Goal: Task Accomplishment & Management: Manage account settings

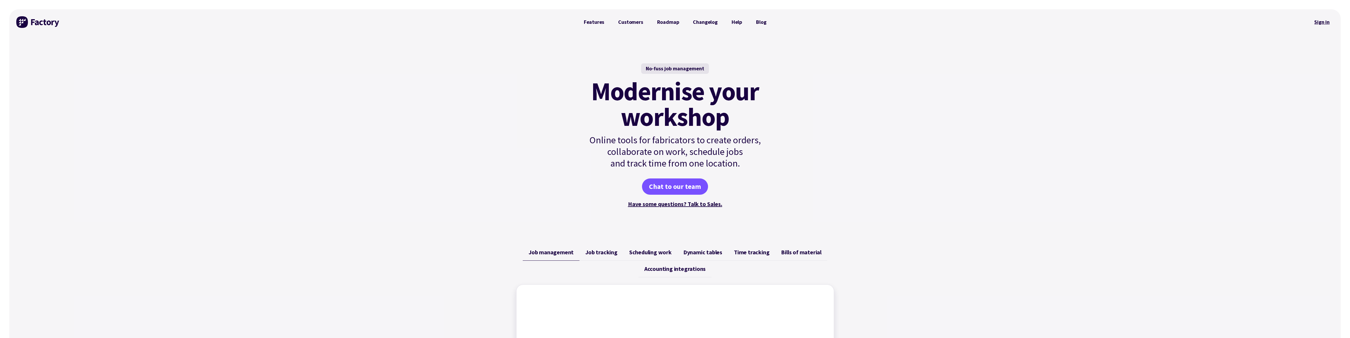
click at [1323, 21] on link "Sign in" at bounding box center [1322, 21] width 24 height 13
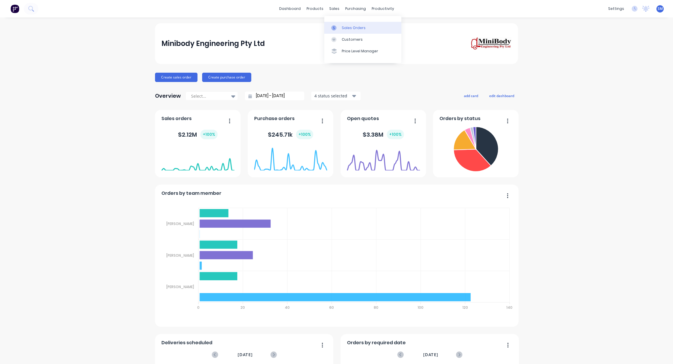
click at [354, 26] on div "Sales Orders" at bounding box center [354, 27] width 24 height 5
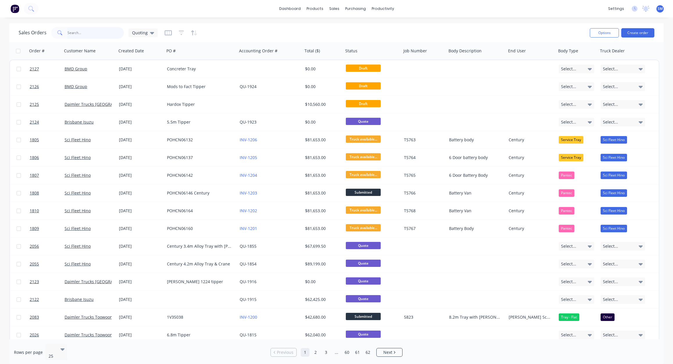
click at [81, 33] on input "text" at bounding box center [96, 33] width 57 height 12
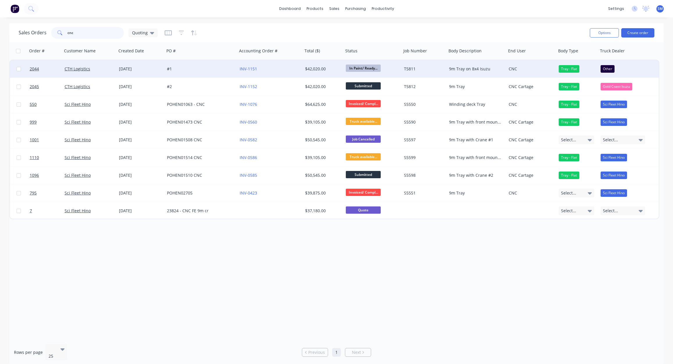
type input "cnc"
click at [363, 67] on span "In Paint/ Ready..." at bounding box center [363, 68] width 35 height 7
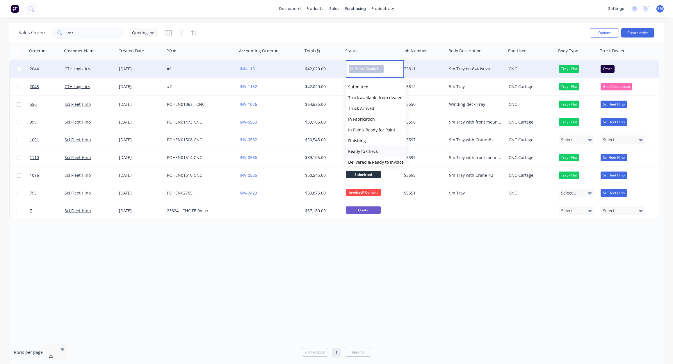
click at [363, 151] on span "Ready to Check" at bounding box center [363, 152] width 30 height 6
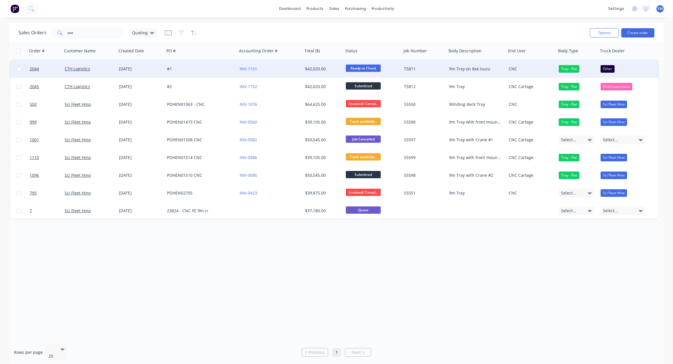
click at [315, 67] on div "$42,020.00" at bounding box center [322, 69] width 34 height 6
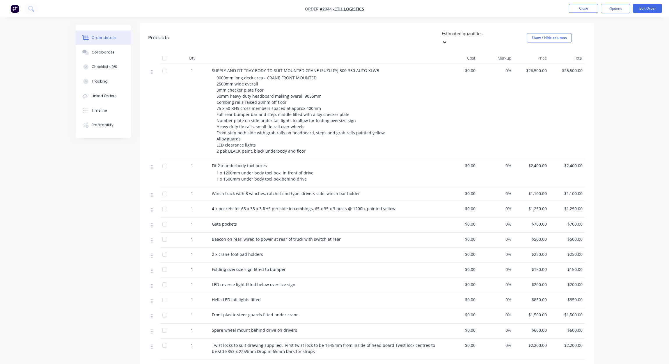
scroll to position [194, 0]
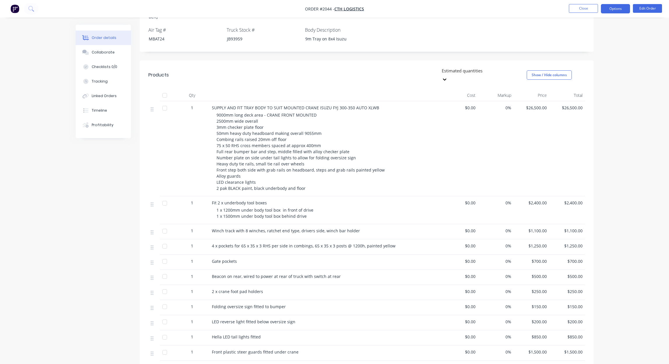
click at [619, 6] on button "Options" at bounding box center [615, 8] width 29 height 9
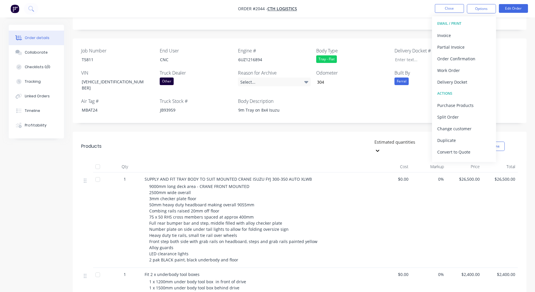
scroll to position [101, 0]
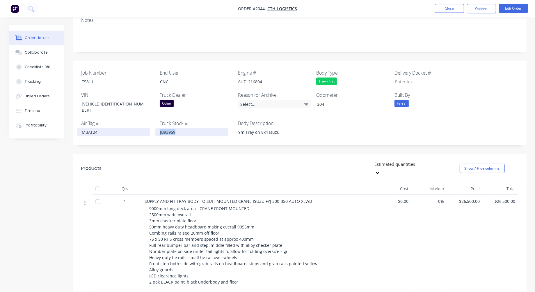
drag, startPoint x: 184, startPoint y: 118, endPoint x: 148, endPoint y: 117, distance: 37.0
click at [148, 117] on div "Job Number T5811 End User CNC Engine # 6UZ1216894 Body Type Tray - Flat Deliver…" at bounding box center [300, 103] width 454 height 84
copy div "JB93959"
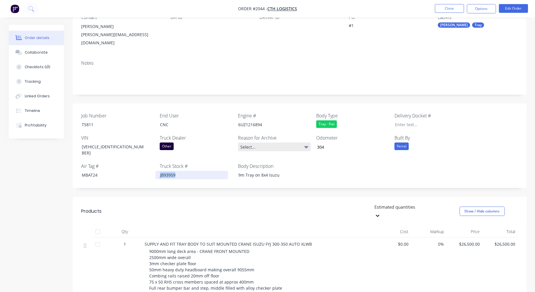
scroll to position [70, 0]
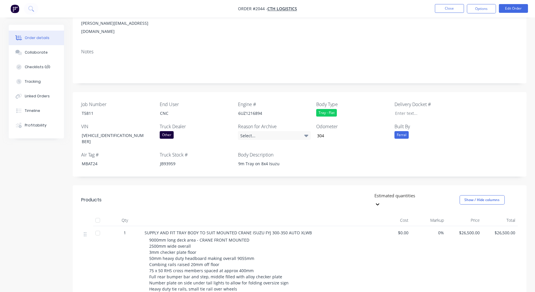
click at [353, 146] on div "Job Number T5811 End User CNC Engine # 6UZ1216894 Body Type Tray - Flat Deliver…" at bounding box center [300, 134] width 454 height 84
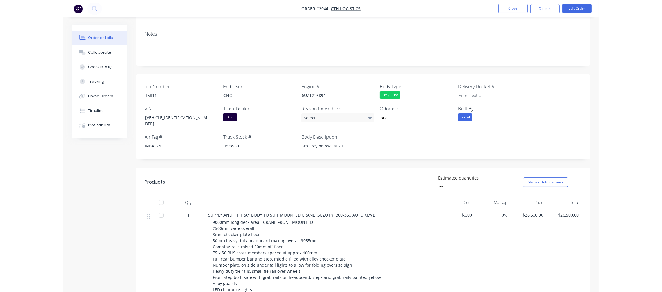
scroll to position [0, 0]
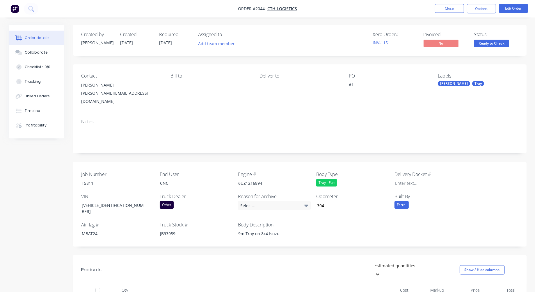
click at [340, 2] on nav "Order #2044 - CTH Logistics Close Options Edit Order" at bounding box center [267, 8] width 535 height 17
click at [445, 8] on button "Close" at bounding box center [449, 8] width 29 height 9
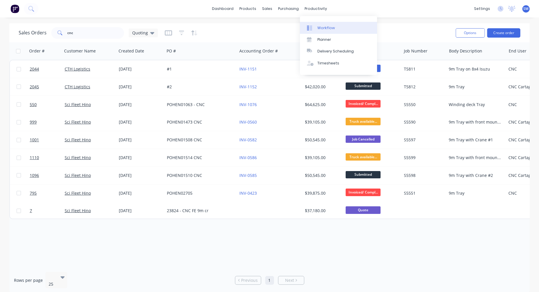
click at [328, 27] on div "Workflow" at bounding box center [325, 27] width 17 height 5
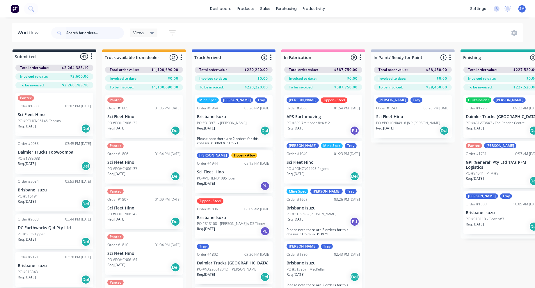
click at [85, 33] on input "text" at bounding box center [95, 33] width 58 height 12
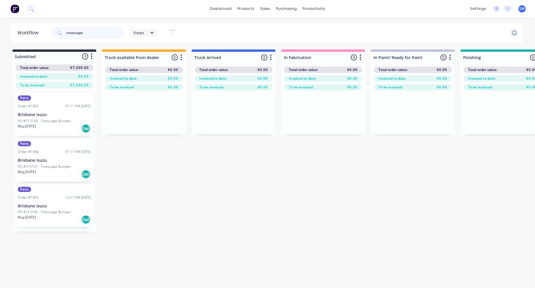
click at [78, 33] on input "treescape" at bounding box center [95, 33] width 58 height 12
type input "treescape"
click at [286, 26] on div "Sales Orders" at bounding box center [287, 27] width 24 height 5
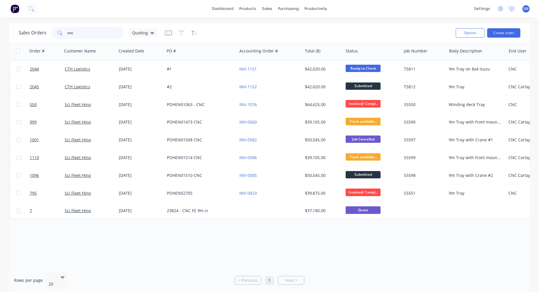
click at [69, 32] on input "cnc" at bounding box center [96, 33] width 57 height 12
drag, startPoint x: 79, startPoint y: 33, endPoint x: 52, endPoint y: 32, distance: 26.8
click at [52, 32] on div "cnc" at bounding box center [87, 33] width 73 height 12
type input "treescape"
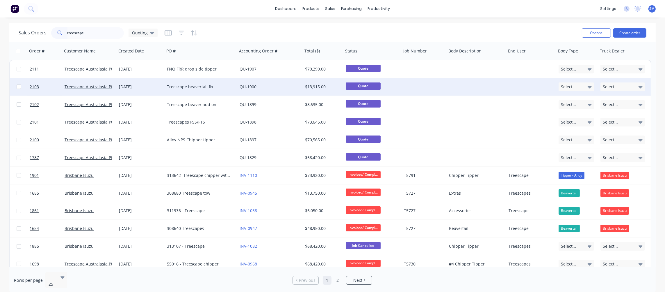
click at [182, 86] on div "Treescape beavertail fix" at bounding box center [199, 87] width 65 height 6
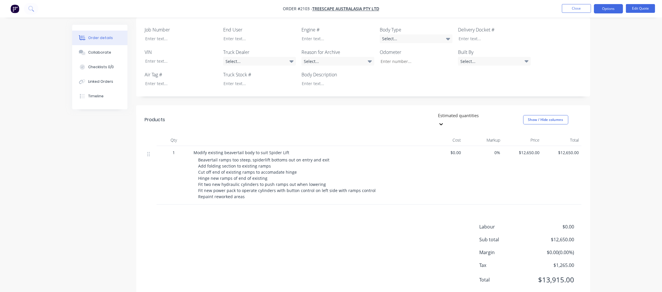
scroll to position [152, 0]
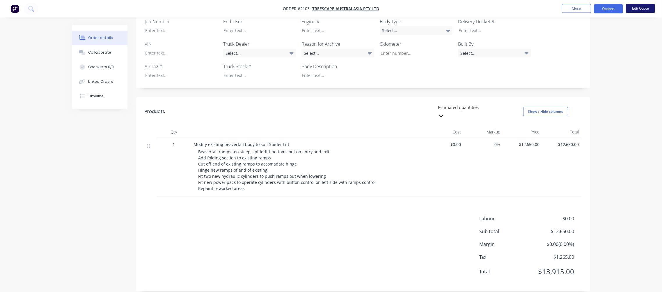
click at [639, 8] on button "Edit Quote" at bounding box center [640, 8] width 29 height 9
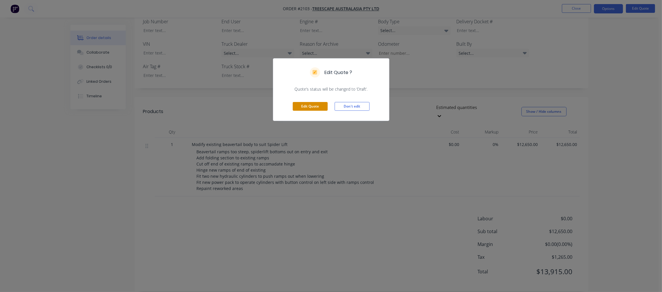
click at [318, 105] on button "Edit Quote" at bounding box center [310, 106] width 35 height 9
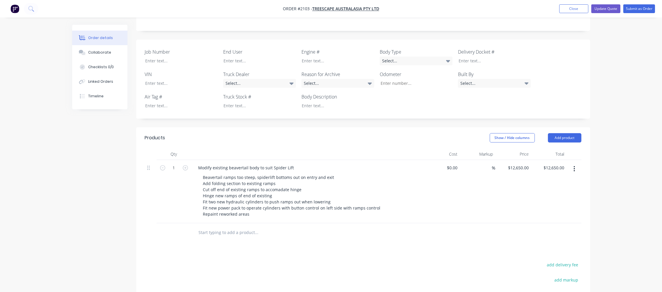
scroll to position [163, 0]
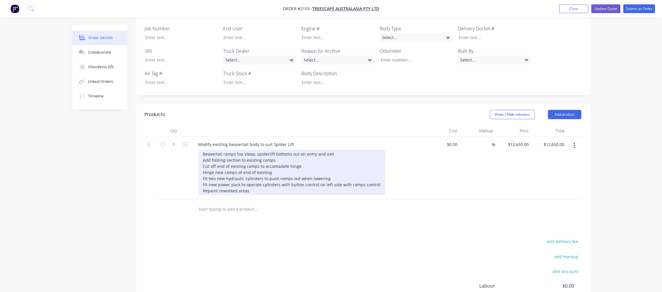
click at [228, 177] on div "Beavertail ramps too steep, spiderlift bottoms out on entry and exit Add foldin…" at bounding box center [291, 172] width 187 height 45
click at [275, 151] on div "Beavertail ramps too steep, spiderlift bottoms out on entry and exit Add foldin…" at bounding box center [291, 172] width 187 height 45
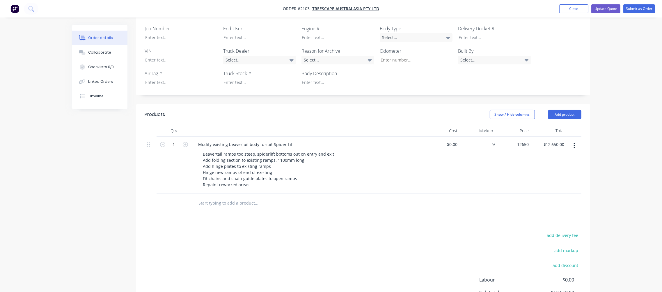
click at [513, 136] on div "12650 $12,650.00" at bounding box center [514, 164] width 36 height 57
type input "$10,650.00"
type input "10650.00"
type input "10650"
type input "$10,650.00"
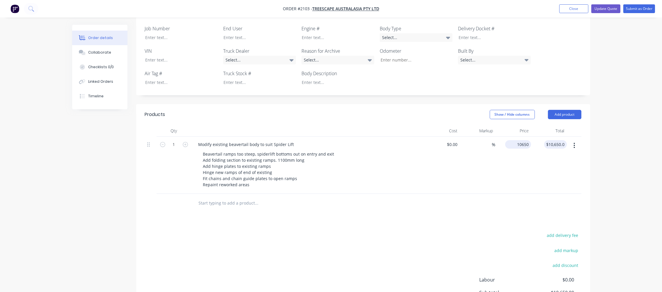
click at [519, 140] on input "10650" at bounding box center [519, 144] width 24 height 8
click at [524, 140] on input "10650" at bounding box center [523, 144] width 15 height 8
drag, startPoint x: 525, startPoint y: 135, endPoint x: 528, endPoint y: 141, distance: 6.8
click at [525, 140] on input "10650" at bounding box center [523, 144] width 15 height 8
click at [524, 140] on input "10650" at bounding box center [523, 144] width 15 height 8
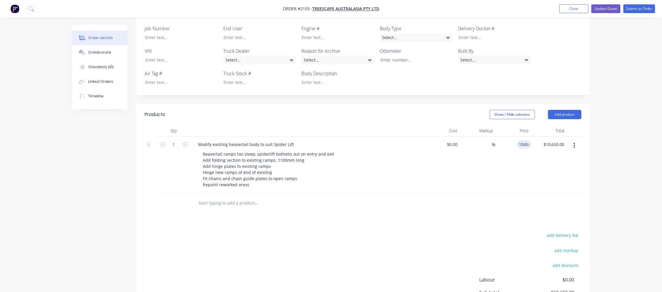
type input "$10,450.00"
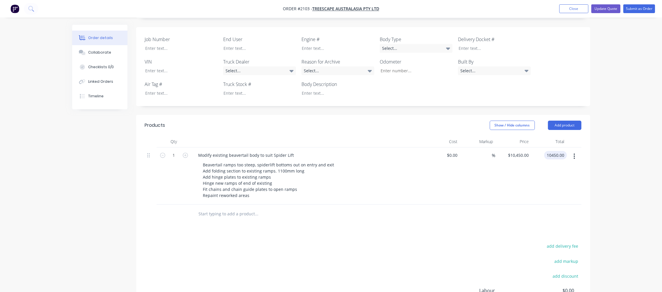
scroll to position [107, 0]
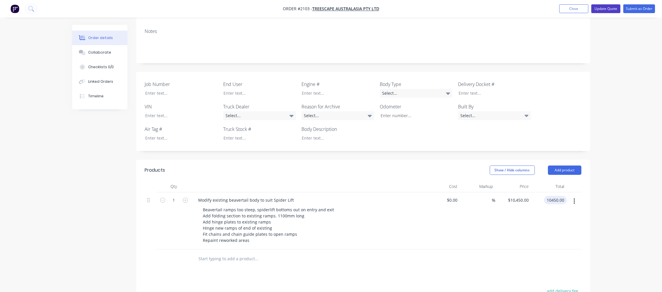
type input "$10,450.00"
click at [605, 8] on button "Update Quote" at bounding box center [605, 8] width 29 height 9
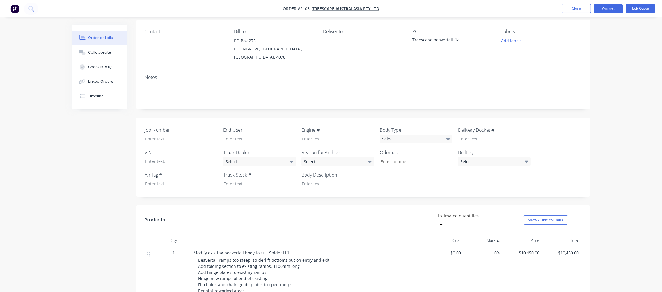
scroll to position [0, 0]
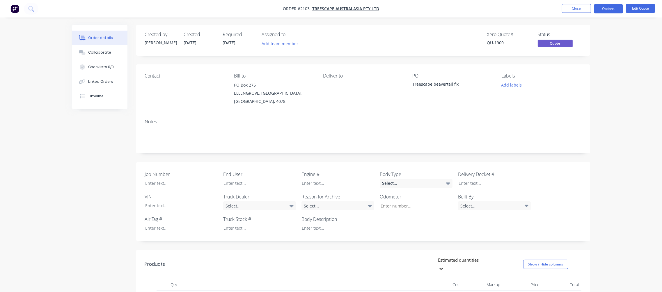
click at [389, 99] on div "Deliver to" at bounding box center [363, 89] width 80 height 32
click at [615, 81] on div "Order details Collaborate Checklists 0/0 Linked Orders Timeline Order details C…" at bounding box center [331, 223] width 662 height 446
click at [610, 8] on button "Options" at bounding box center [608, 8] width 29 height 9
click at [576, 68] on div "Convert to Order" at bounding box center [591, 70] width 54 height 8
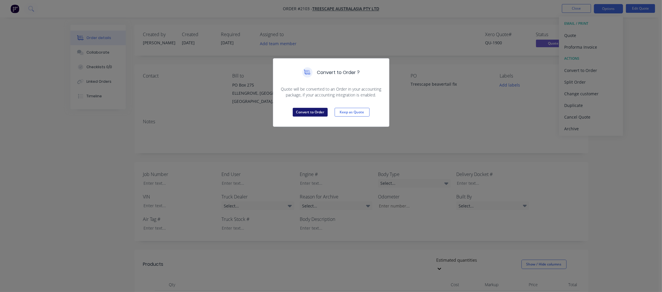
click at [299, 111] on button "Convert to Order" at bounding box center [310, 112] width 35 height 9
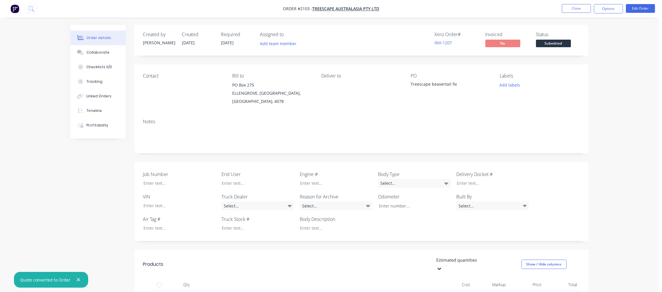
click at [609, 54] on div "Order details Collaborate Checklists 0/0 Tracking Linked Orders Timeline Profit…" at bounding box center [329, 223] width 658 height 446
click at [576, 9] on button "Close" at bounding box center [576, 8] width 29 height 9
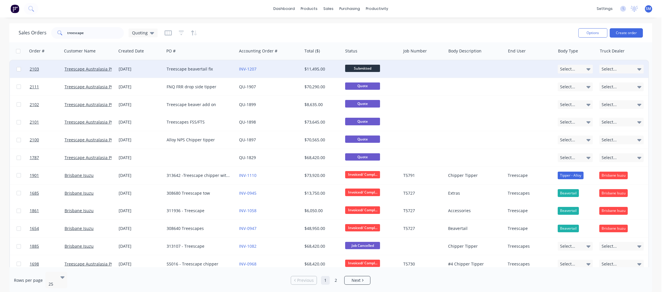
click at [359, 66] on span "Submitted" at bounding box center [362, 68] width 35 height 7
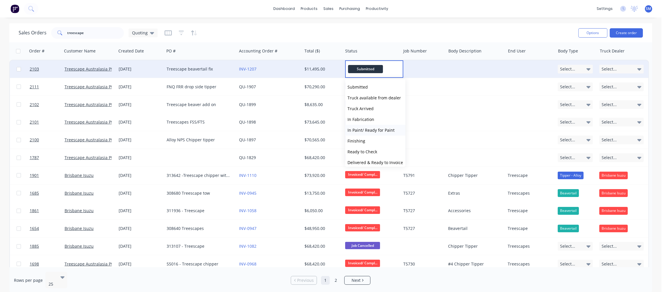
click at [357, 129] on span "In Paint/ Ready for Paint" at bounding box center [371, 130] width 47 height 6
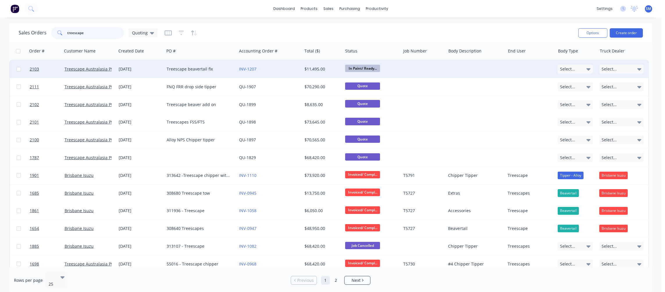
drag, startPoint x: 37, startPoint y: 38, endPoint x: -15, endPoint y: 40, distance: 52.4
click at [0, 40] on html "dashboard products sales purchasing productivity dashboard products Product Cat…" at bounding box center [332, 146] width 665 height 292
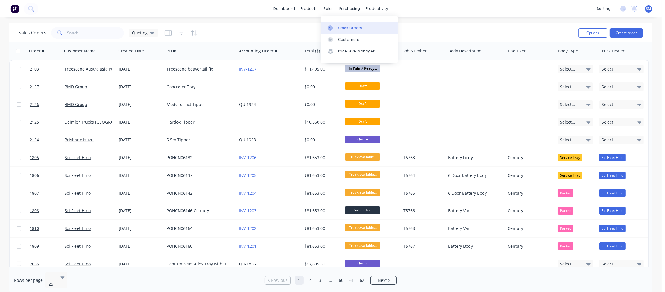
click at [349, 27] on div "Sales Orders" at bounding box center [350, 27] width 24 height 5
click at [386, 26] on div "Workflow" at bounding box center [387, 27] width 17 height 5
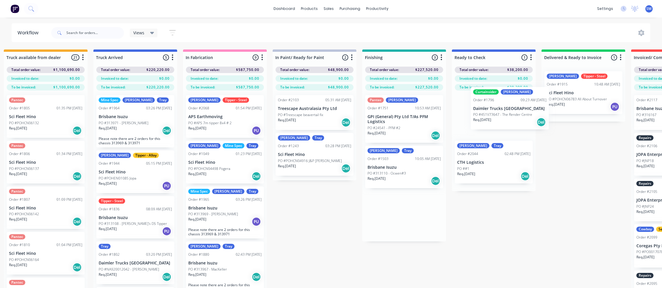
scroll to position [0, 104]
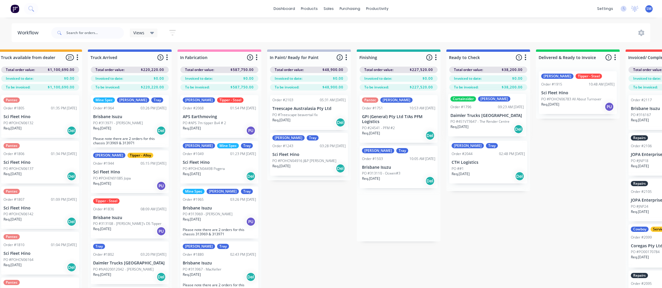
drag, startPoint x: 482, startPoint y: 116, endPoint x: 468, endPoint y: 116, distance: 14.3
click at [468, 116] on div "Submitted 41 Status colour #273444 hex #273444 Save Cancel Summaries Total orde…" at bounding box center [419, 178] width 1055 height 259
click at [478, 114] on p "Daimler Trucks [GEOGRAPHIC_DATA]" at bounding box center [488, 116] width 73 height 5
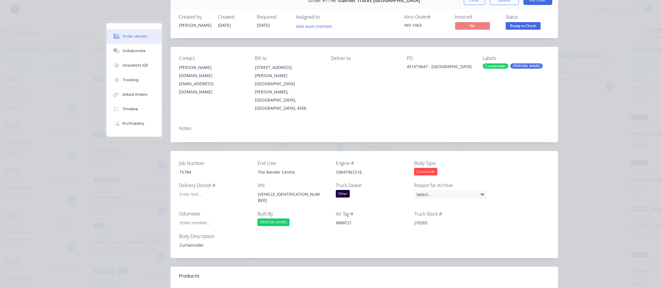
scroll to position [0, 0]
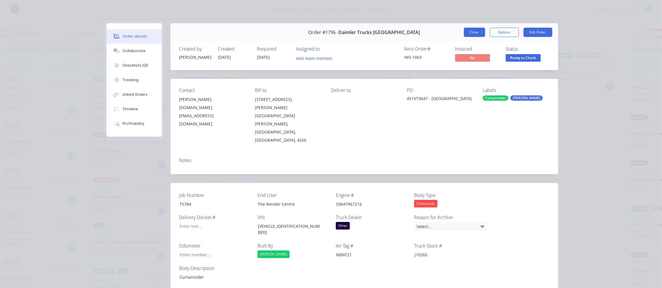
click at [471, 31] on button "Close" at bounding box center [474, 32] width 21 height 9
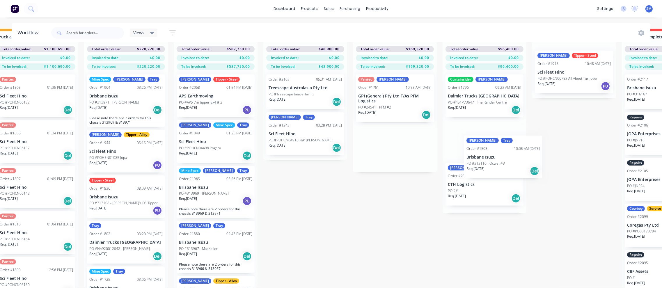
scroll to position [23, 109]
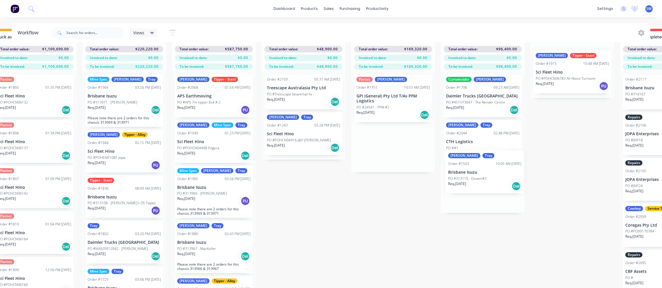
drag, startPoint x: 378, startPoint y: 139, endPoint x: 465, endPoint y: 170, distance: 92.9
click at [465, 170] on div "Submitted 41 Status colour #273444 hex #273444 Save Cancel Summaries Total orde…" at bounding box center [413, 158] width 1055 height 259
click at [470, 178] on div "Order #1503 10:05 AM [DATE]" at bounding box center [482, 178] width 73 height 5
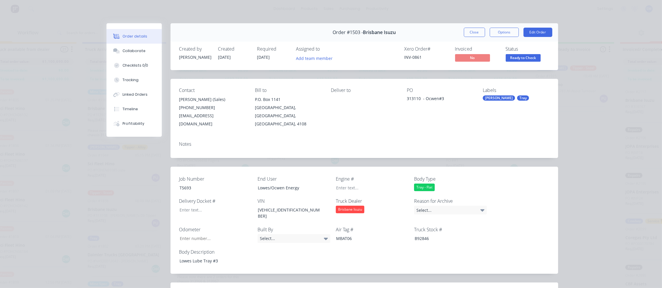
scroll to position [0, 109]
click at [473, 33] on button "Close" at bounding box center [474, 32] width 21 height 9
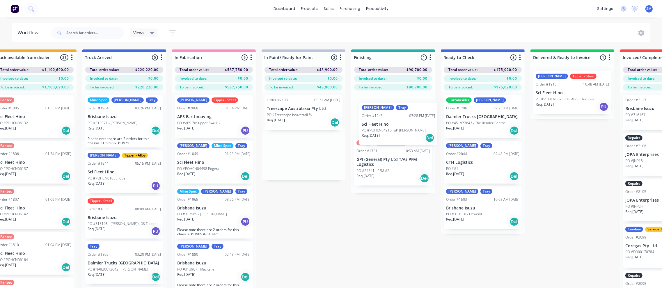
drag, startPoint x: 288, startPoint y: 156, endPoint x: 384, endPoint y: 130, distance: 99.7
click at [384, 130] on div "Submitted 41 Status colour #273444 hex #273444 Save Cancel Summaries Total orde…" at bounding box center [413, 178] width 1055 height 259
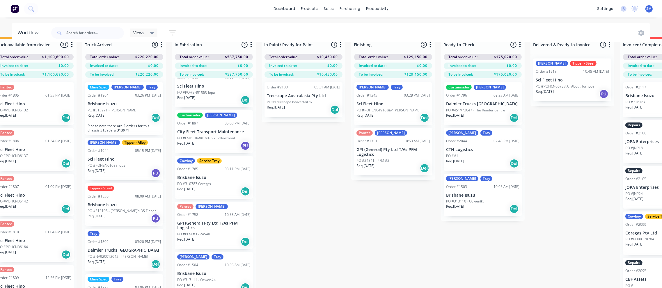
scroll to position [24, 109]
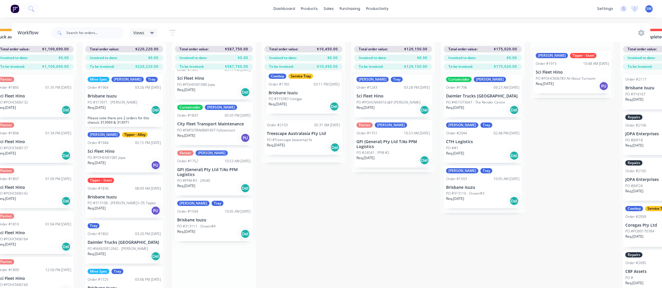
drag, startPoint x: 198, startPoint y: 163, endPoint x: 291, endPoint y: 91, distance: 117.4
click at [291, 91] on div "Submitted 41 Status colour #273444 hex #273444 Save Cancel Summaries Total orde…" at bounding box center [413, 158] width 1055 height 259
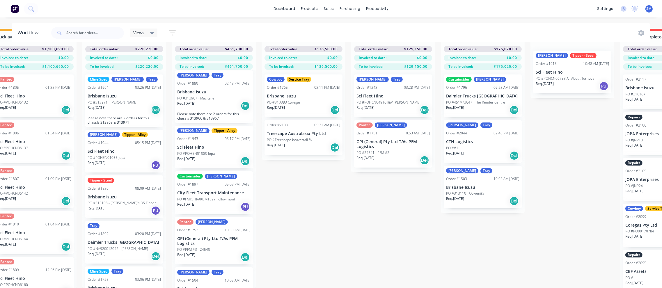
scroll to position [174, 0]
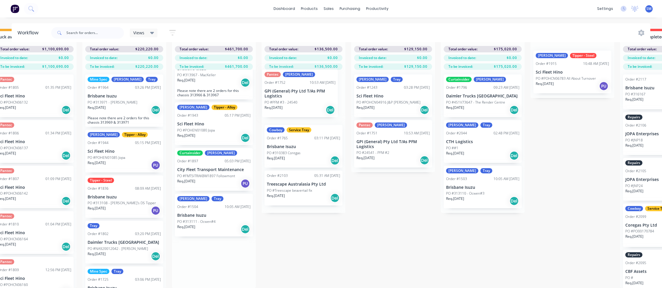
drag, startPoint x: 204, startPoint y: 218, endPoint x: 277, endPoint y: 90, distance: 147.4
click at [277, 90] on div "Submitted 41 Status colour #273444 hex #273444 Save Cancel Summaries Total orde…" at bounding box center [413, 158] width 1055 height 259
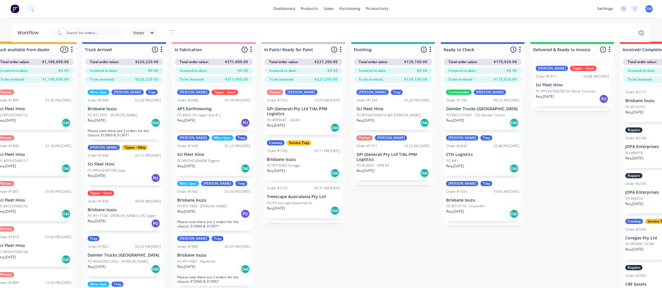
scroll to position [0, 109]
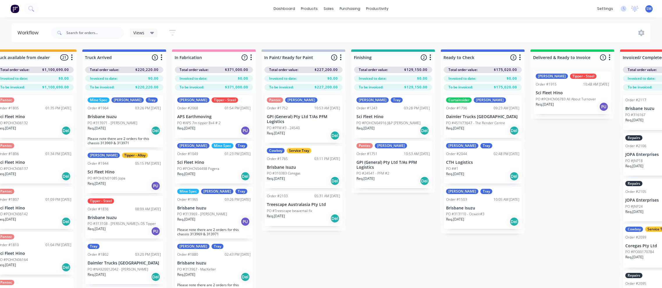
click at [403, 239] on div "Submitted 41 Status colour #273444 hex #273444 Save Cancel Summaries Total orde…" at bounding box center [413, 178] width 1055 height 259
click at [404, 235] on div "Submitted 41 Status colour #273444 hex #273444 Save Cancel Summaries Total orde…" at bounding box center [413, 178] width 1055 height 259
